Goal: Task Accomplishment & Management: Manage account settings

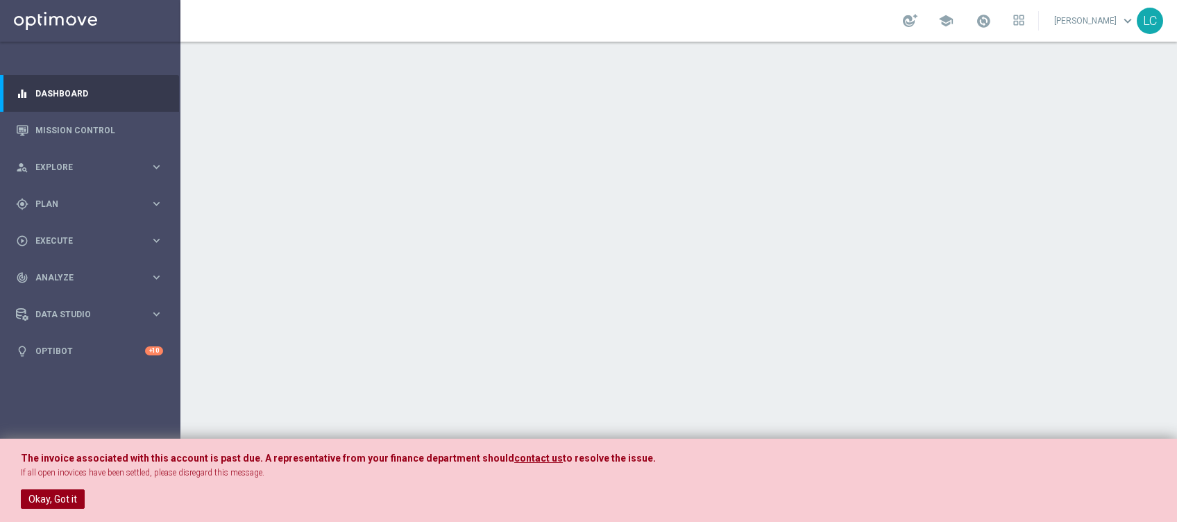
click at [63, 489] on button "Okay, Got it" at bounding box center [53, 498] width 64 height 19
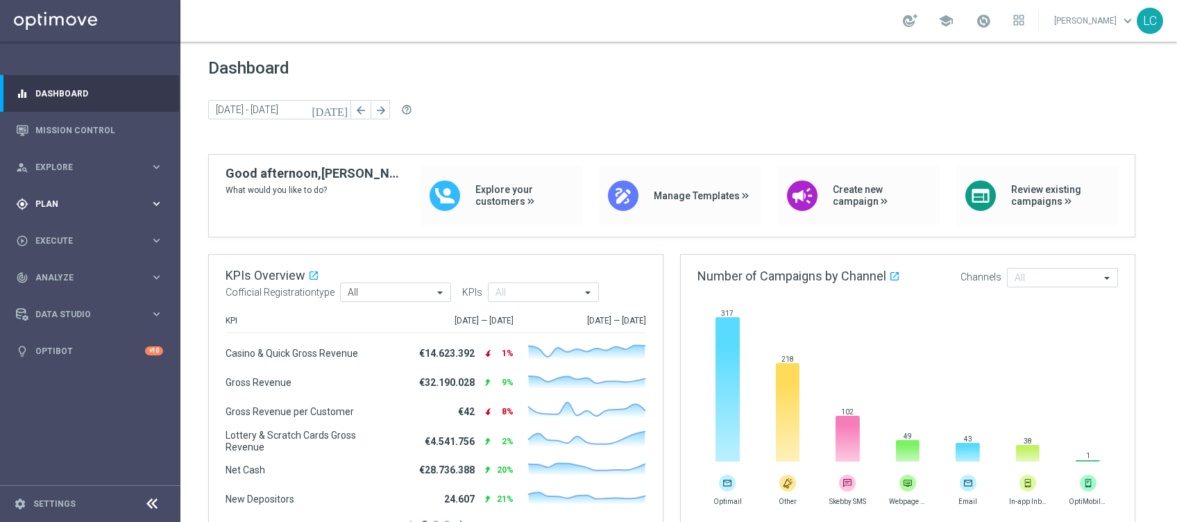
click at [69, 198] on div "gps_fixed Plan" at bounding box center [83, 204] width 134 height 12
click at [56, 227] on link "Target Groups" at bounding box center [90, 232] width 108 height 11
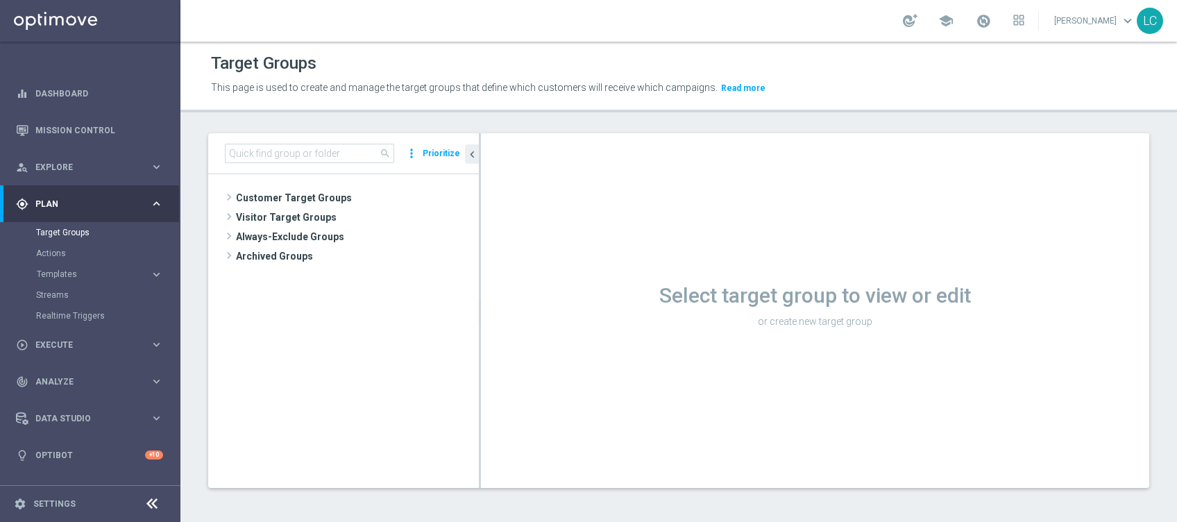
click at [263, 165] on div "search more_vert Prioritize" at bounding box center [343, 153] width 271 height 41
click at [271, 157] on input at bounding box center [309, 153] width 169 height 19
paste input "Multi Talent ggr nb lm > 0 1st Others lm"
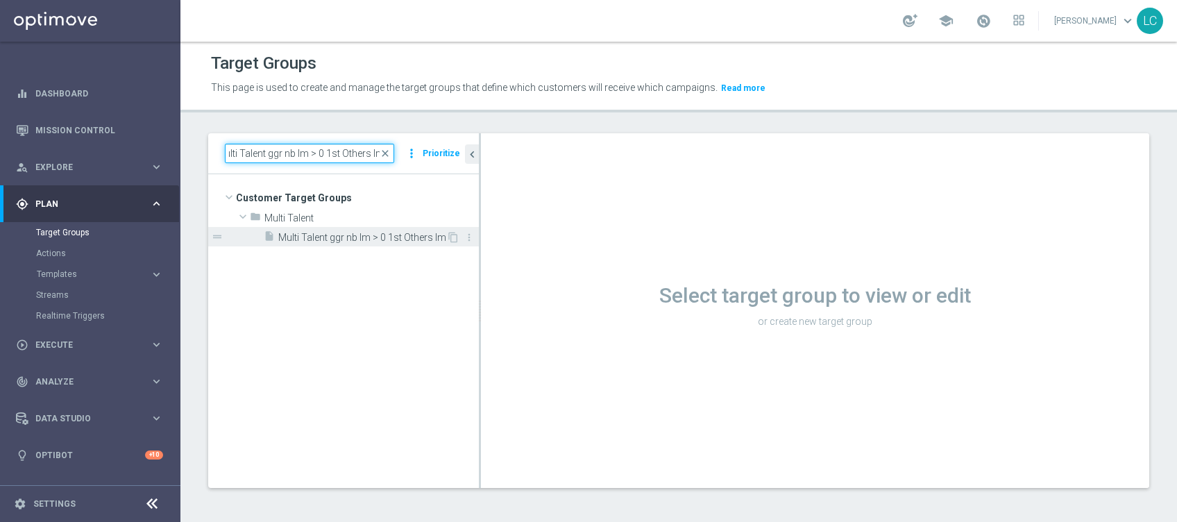
type input "Multi Talent ggr nb lm > 0 1st Others lm"
click at [356, 233] on span "Multi Talent ggr nb lm > 0 1st Others lm" at bounding box center [362, 238] width 168 height 12
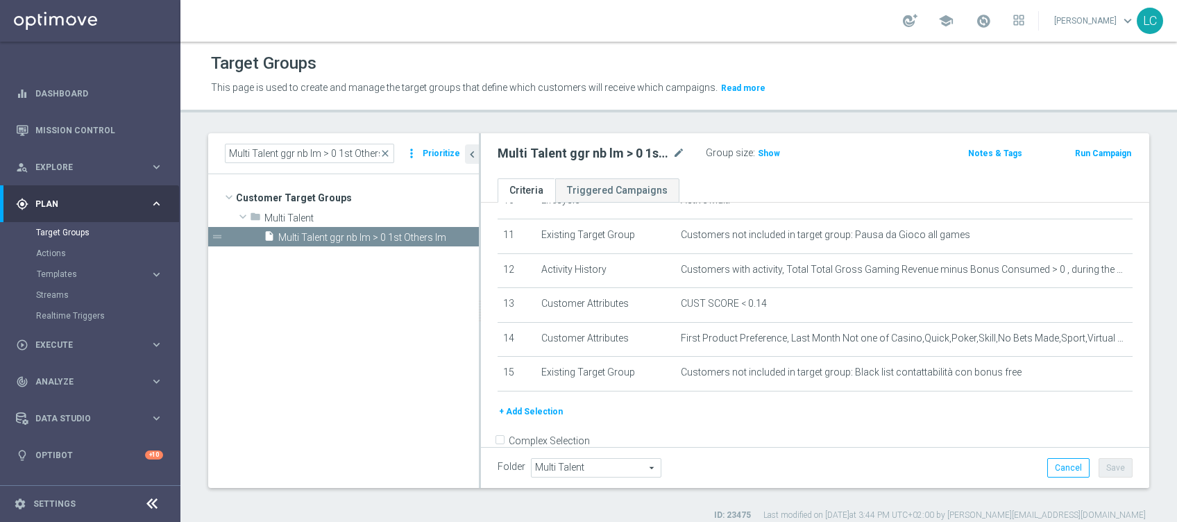
scroll to position [379, 0]
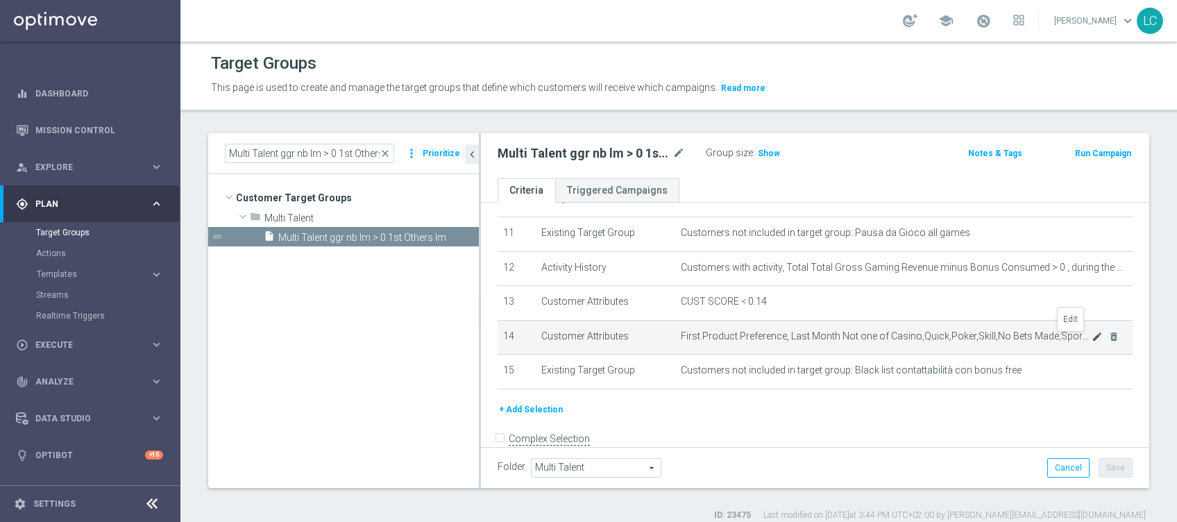
click at [1092, 339] on icon "mode_edit" at bounding box center [1097, 336] width 11 height 11
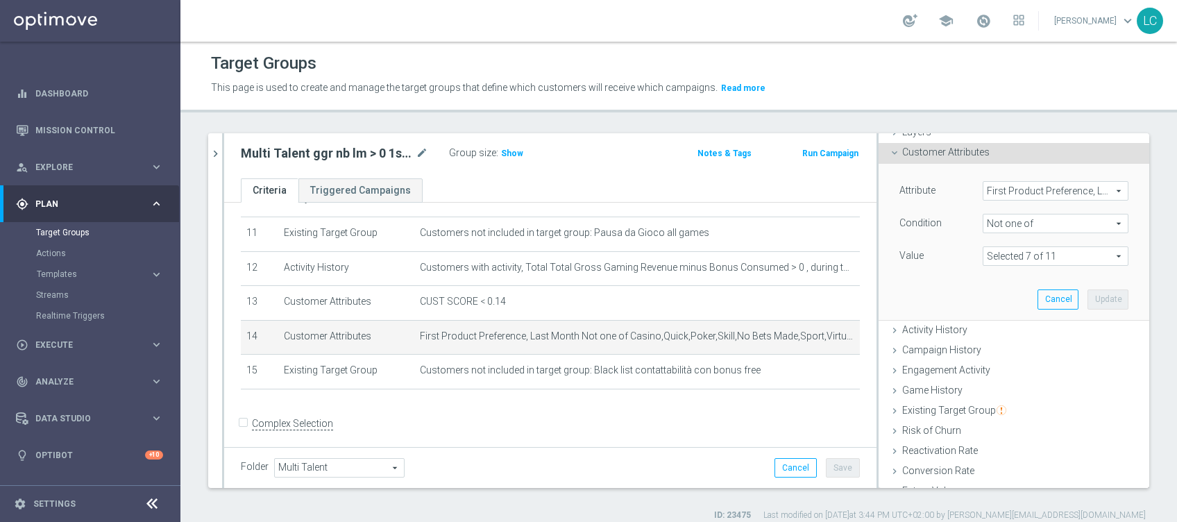
scroll to position [70, 0]
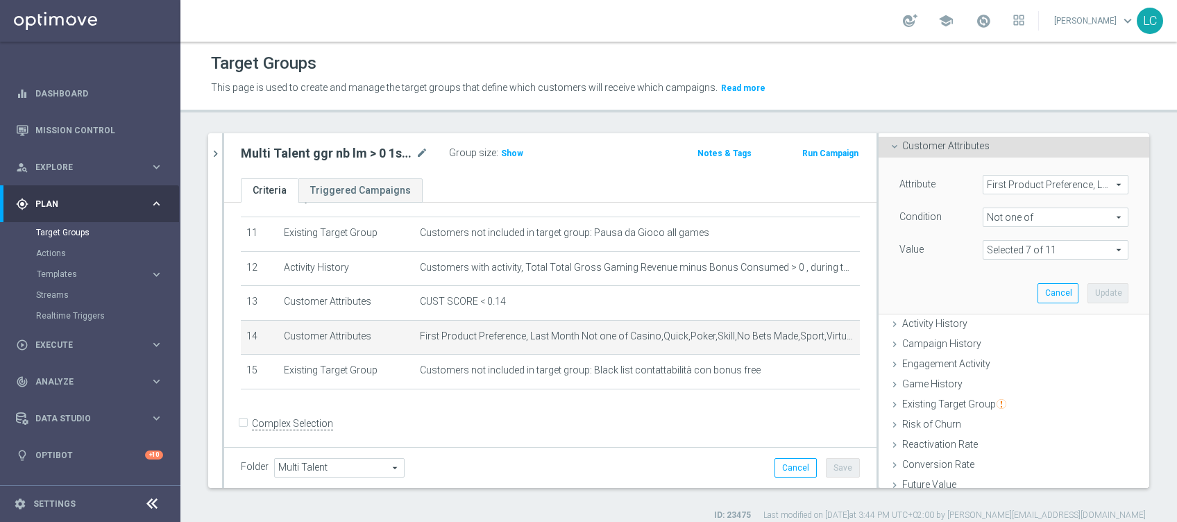
click at [1088, 246] on span at bounding box center [1056, 250] width 144 height 18
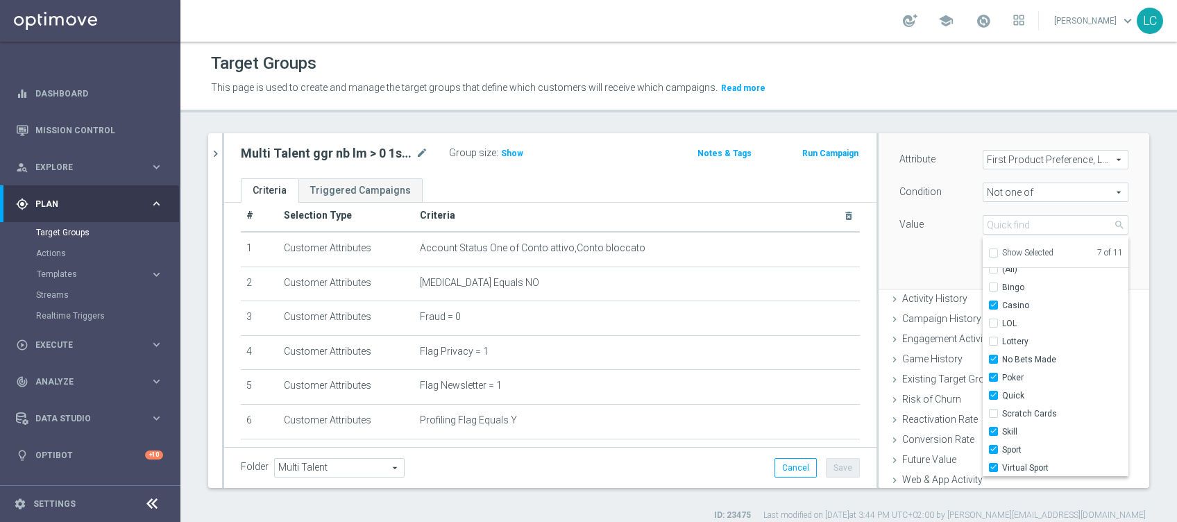
scroll to position [0, 0]
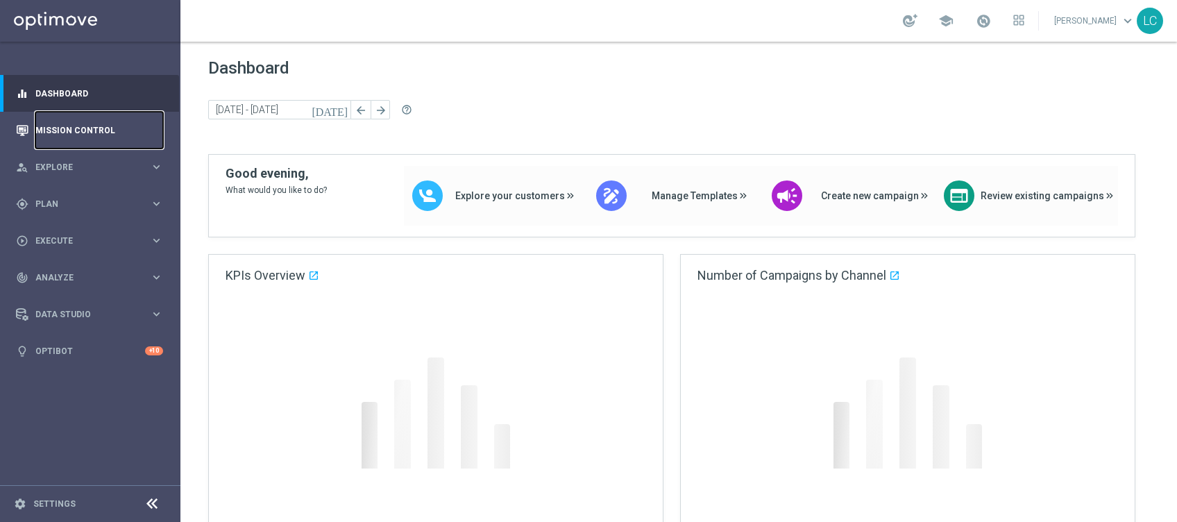
click at [68, 124] on link "Mission Control" at bounding box center [99, 130] width 128 height 37
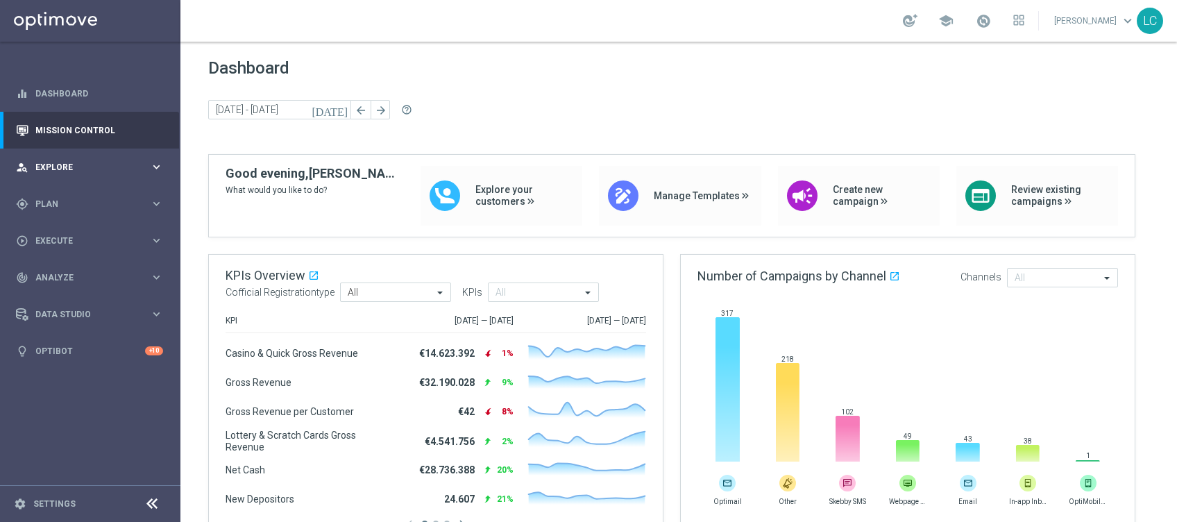
click at [67, 169] on span "Explore" at bounding box center [92, 167] width 115 height 8
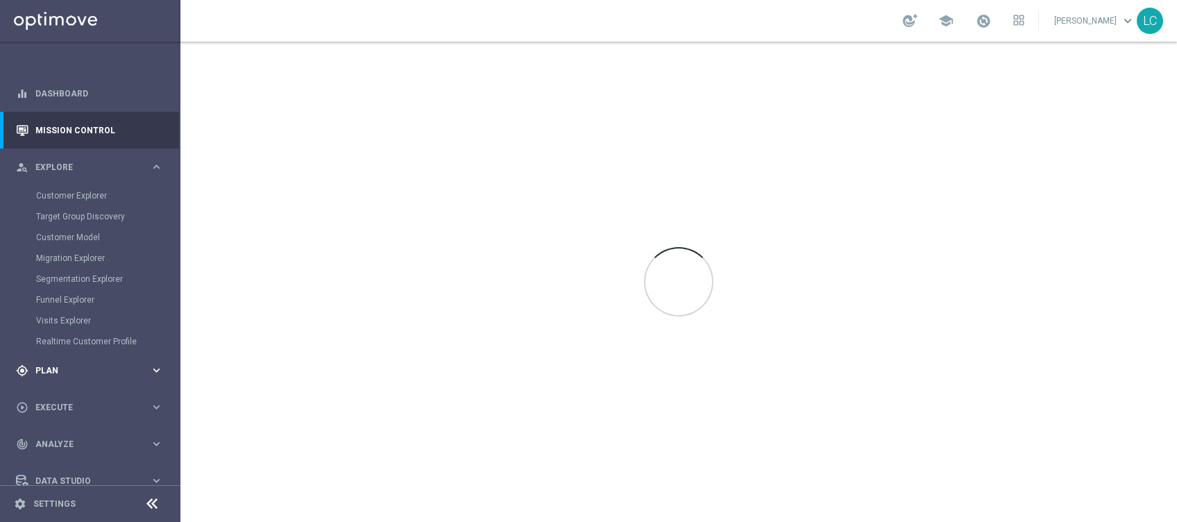
click at [71, 367] on span "Plan" at bounding box center [92, 371] width 115 height 8
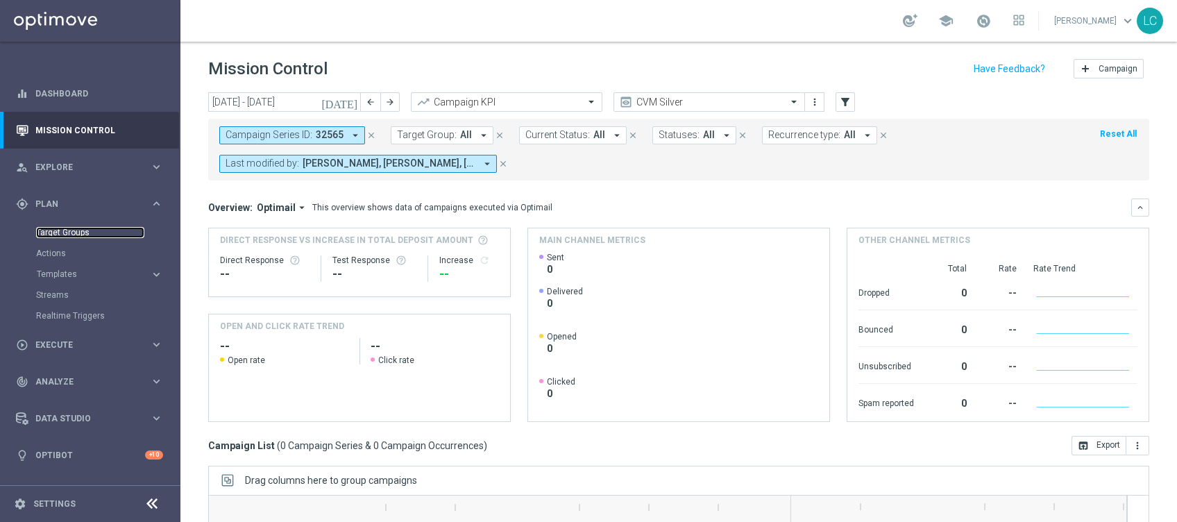
click at [63, 230] on link "Target Groups" at bounding box center [90, 232] width 108 height 11
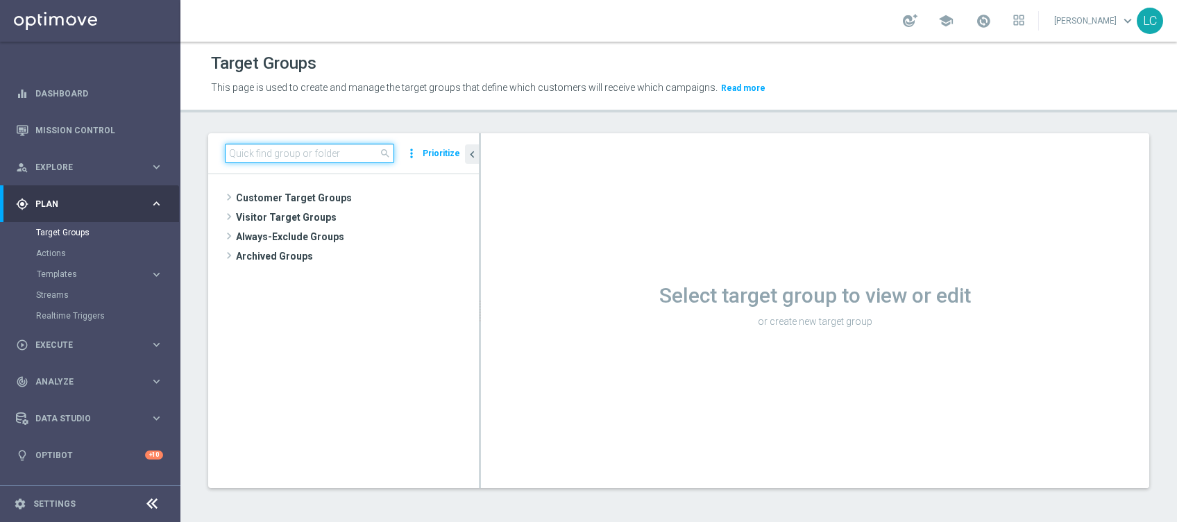
click at [358, 144] on input at bounding box center [309, 153] width 169 height 19
type input "m"
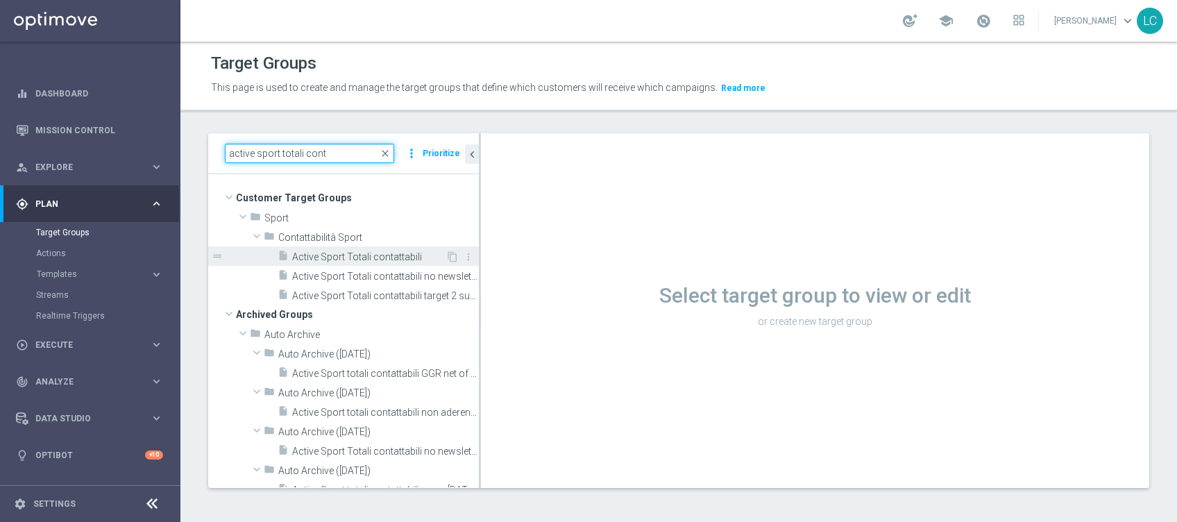
type input "active sport totali cont"
click at [335, 253] on span "Active Sport Totali contattabili" at bounding box center [368, 257] width 153 height 12
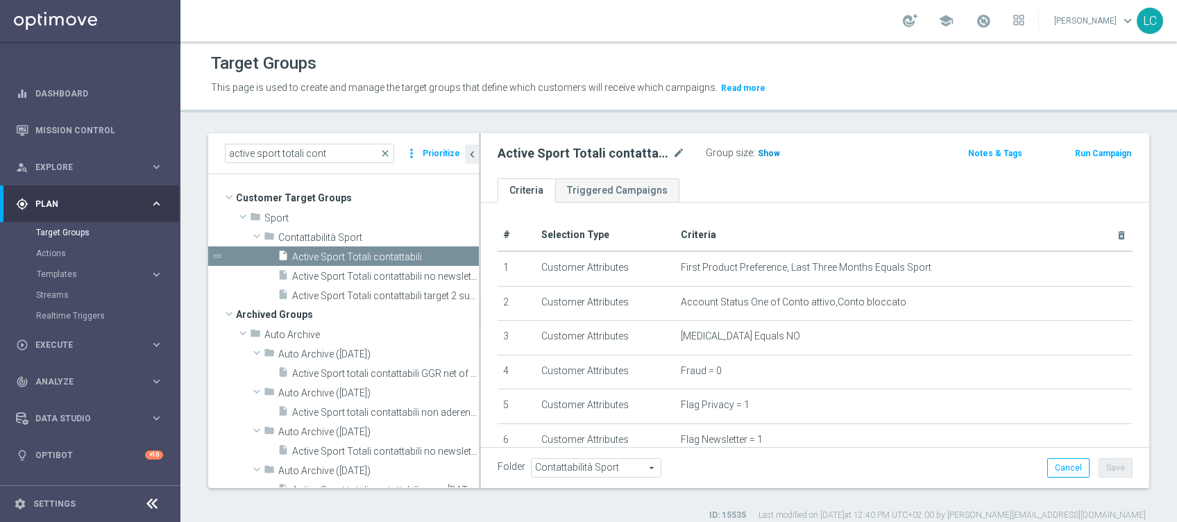
click at [763, 149] on span "Show" at bounding box center [769, 154] width 22 height 10
